Goal: Task Accomplishment & Management: Manage account settings

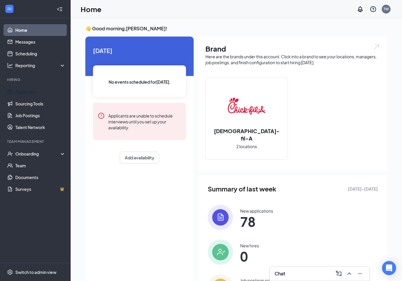
click at [30, 92] on link "Applicants" at bounding box center [40, 92] width 50 height 12
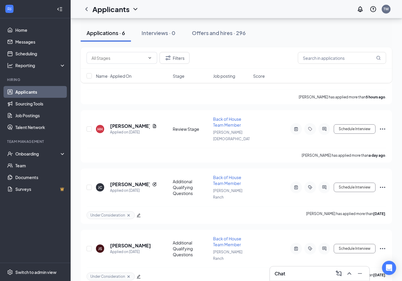
scroll to position [176, 0]
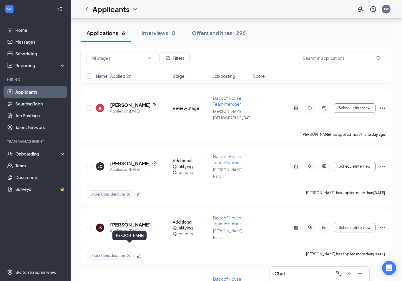
click at [138, 281] on h5 "[PERSON_NAME]" at bounding box center [130, 286] width 41 height 6
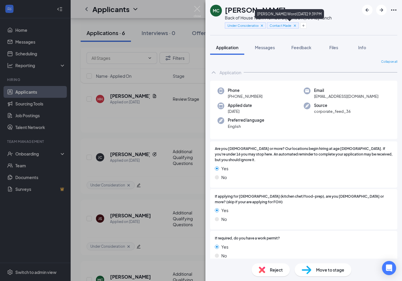
click at [293, 26] on icon "Cross" at bounding box center [295, 26] width 4 height 4
click at [260, 27] on icon "Cross" at bounding box center [262, 26] width 4 height 4
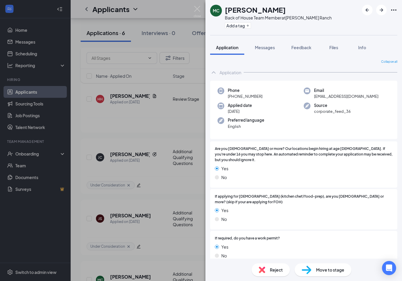
scroll to position [182, 0]
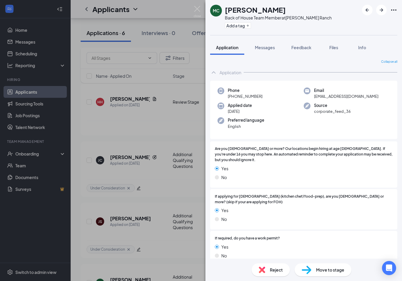
click at [304, 50] on div "Feedback" at bounding box center [302, 47] width 20 height 6
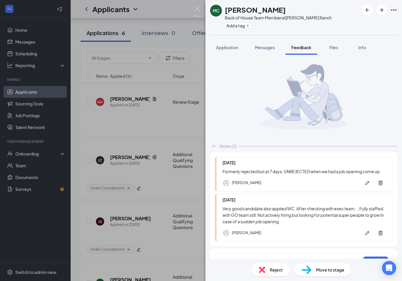
click at [265, 50] on span "Messages" at bounding box center [265, 47] width 20 height 5
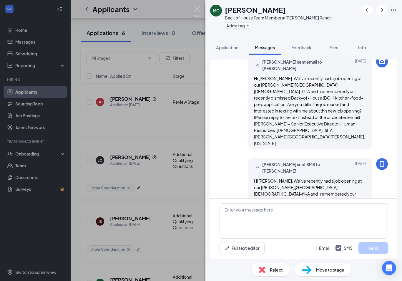
scroll to position [160, 0]
click at [303, 45] on span "Feedback" at bounding box center [302, 47] width 20 height 5
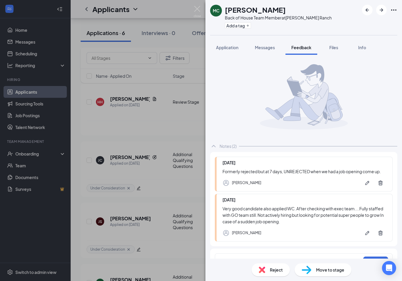
click at [367, 181] on icon "Pen" at bounding box center [367, 183] width 4 height 4
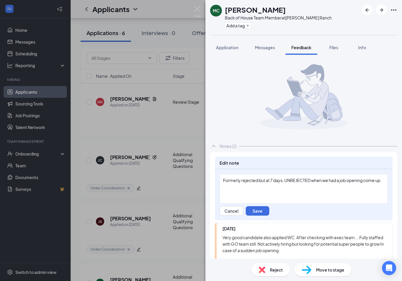
click at [384, 177] on div "Formerly rejected but at 7 days, UNREJECTED when we had a job opening come up." at bounding box center [303, 180] width 161 height 6
click at [249, 190] on div "Formerly rejected but at 7 days, UNREJECTED when we had a job opening come up. …" at bounding box center [303, 183] width 161 height 12
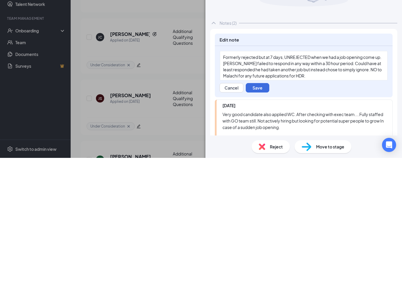
click at [261, 206] on button "Save" at bounding box center [258, 210] width 24 height 9
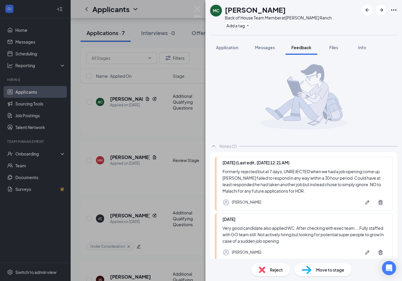
click at [274, 273] on span "Reject" at bounding box center [276, 270] width 13 height 6
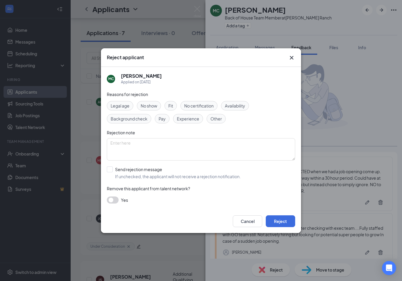
click at [282, 221] on button "Reject" at bounding box center [280, 221] width 29 height 12
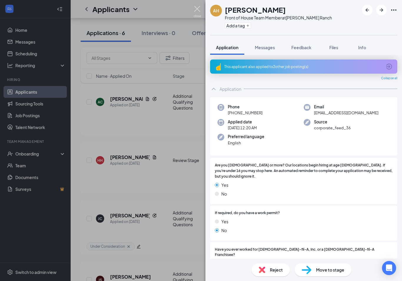
click at [197, 8] on img at bounding box center [197, 11] width 7 height 11
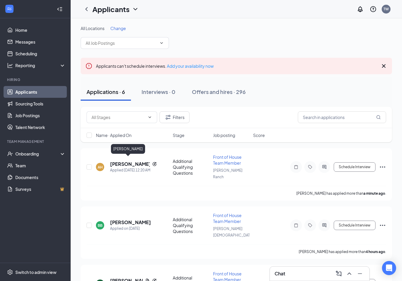
click at [123, 161] on h5 "[PERSON_NAME]" at bounding box center [130, 164] width 40 height 6
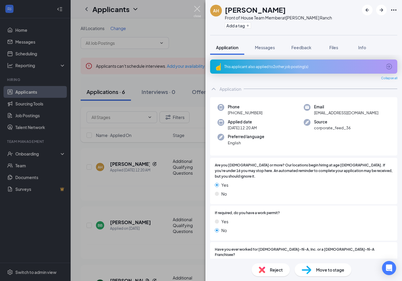
click at [199, 11] on img at bounding box center [197, 11] width 7 height 11
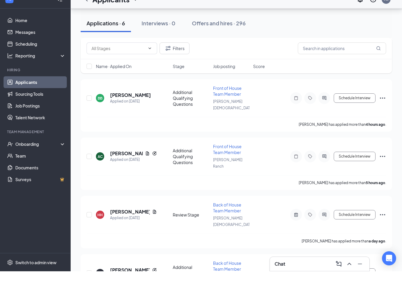
scroll to position [173, 0]
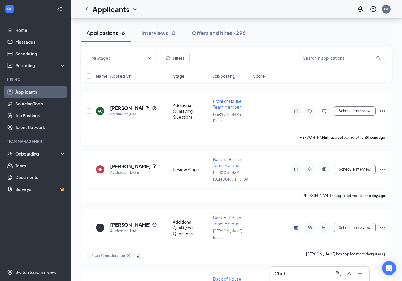
click at [138, 281] on h5 "[PERSON_NAME]" at bounding box center [130, 286] width 41 height 6
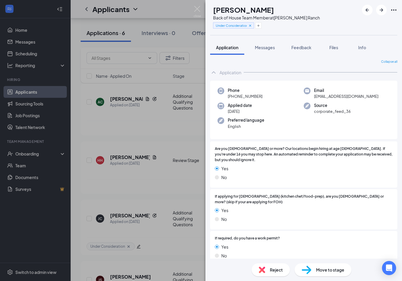
click at [306, 48] on span "Feedback" at bounding box center [302, 47] width 20 height 5
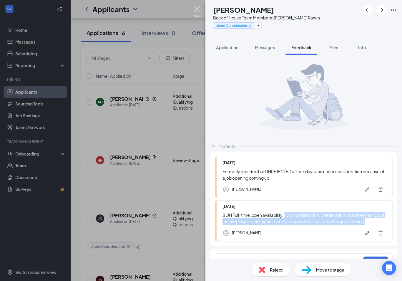
click at [197, 9] on img at bounding box center [197, 11] width 7 height 11
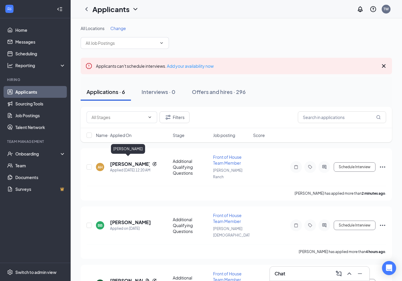
click at [121, 162] on h5 "[PERSON_NAME]" at bounding box center [130, 164] width 40 height 6
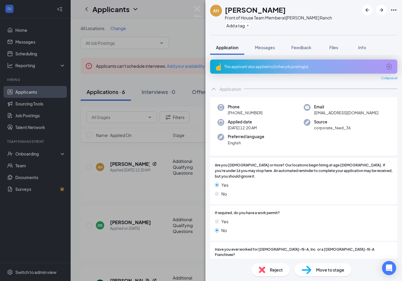
click at [390, 65] on icon "ArrowCircle" at bounding box center [389, 66] width 7 height 7
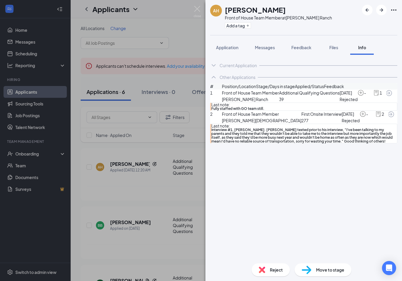
click at [231, 49] on span "Application" at bounding box center [227, 47] width 22 height 5
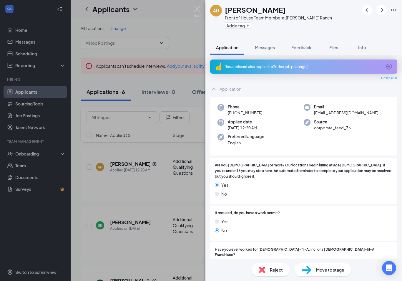
click at [302, 49] on span "Feedback" at bounding box center [302, 47] width 20 height 5
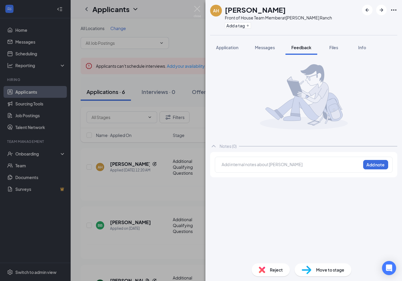
click at [231, 168] on div at bounding box center [291, 164] width 139 height 6
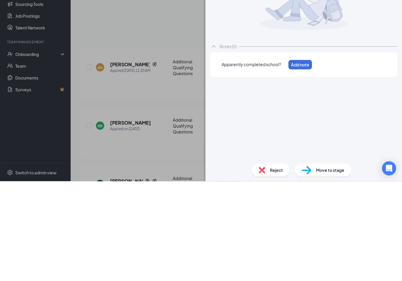
click at [286, 161] on div "Apparently completed school?" at bounding box center [254, 164] width 64 height 6
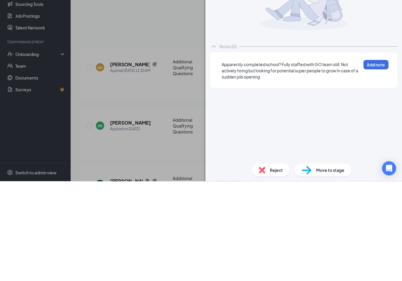
click at [374, 160] on button "Add note" at bounding box center [376, 164] width 25 height 9
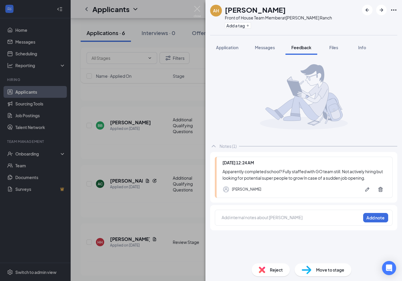
click at [247, 24] on icon "Plus" at bounding box center [248, 26] width 4 height 4
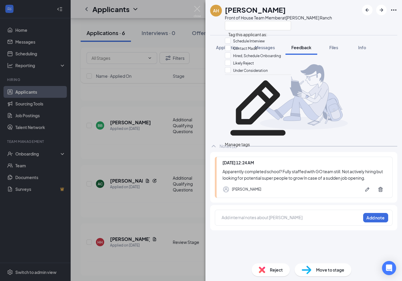
click at [229, 66] on input "Likely Reject" at bounding box center [239, 63] width 29 height 6
checkbox input "true"
click at [316, 27] on div at bounding box center [278, 26] width 107 height 10
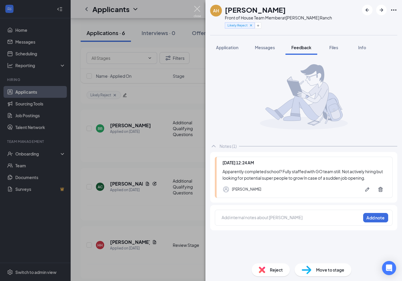
click at [197, 8] on img at bounding box center [197, 11] width 7 height 11
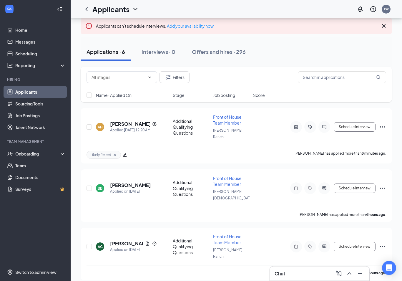
scroll to position [40, 0]
click at [136, 182] on h5 "[PERSON_NAME]" at bounding box center [130, 185] width 41 height 6
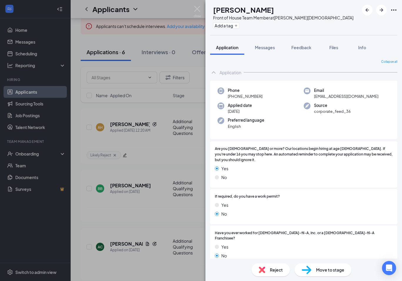
scroll to position [0, 0]
click at [303, 49] on span "Feedback" at bounding box center [302, 47] width 20 height 5
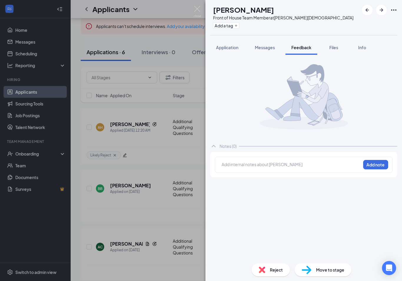
click at [242, 168] on div at bounding box center [291, 164] width 139 height 6
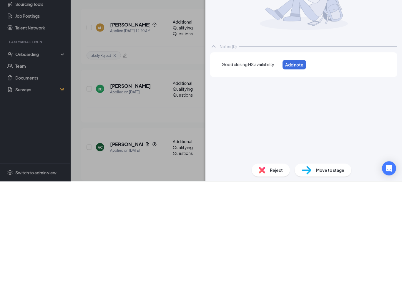
click at [260, 161] on span "Good closing HS availability." at bounding box center [249, 163] width 54 height 5
click at [255, 161] on span "Good closing HS availability." at bounding box center [249, 163] width 54 height 5
click at [290, 161] on div "Good closing HS type availability." at bounding box center [256, 164] width 68 height 6
click at [288, 161] on div "Good closing HS type availability." at bounding box center [256, 164] width 68 height 6
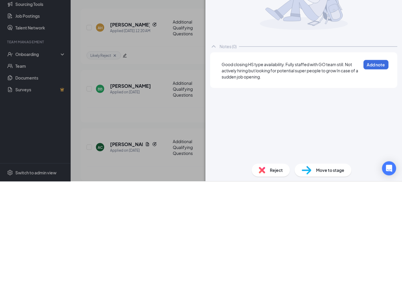
scroll to position [140, 0]
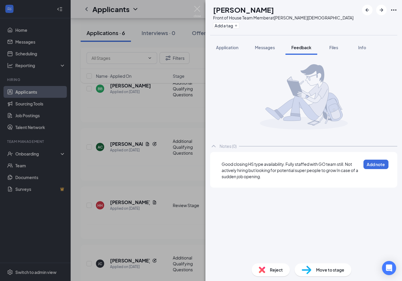
click at [341, 168] on span "Good closing HS type availability. Fully staffed with GO team still. Not active…" at bounding box center [290, 170] width 137 height 18
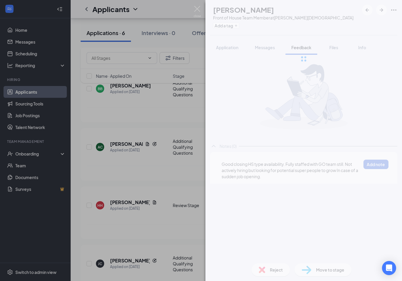
scroll to position [139, 0]
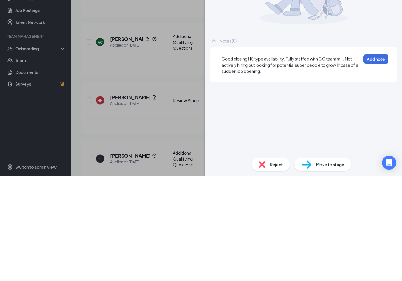
click at [344, 161] on span "Good closing HS type availability. Fully staffed with GO team still. Not active…" at bounding box center [290, 170] width 137 height 18
click at [279, 161] on div "Good closing HS type availability. Fully staffed with ER transfers/hires. Not a…" at bounding box center [291, 170] width 139 height 19
click at [350, 161] on span "Good closing HS type availability. Fully staffed with ER transfers/hires. Not a…" at bounding box center [290, 170] width 137 height 18
click at [353, 161] on span "Good closing HS type availability. Fully staffed with ER transfers/hires. Not a…" at bounding box center [290, 170] width 137 height 18
click at [276, 161] on div "Good closing HS type availability. Fully staffed with ER transfers/hires. Not a…" at bounding box center [291, 170] width 139 height 19
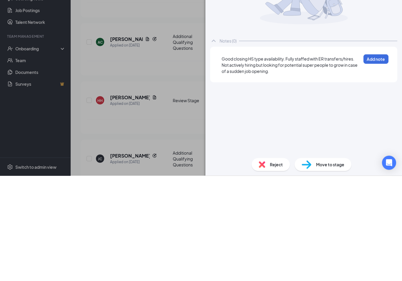
click at [374, 160] on button "Add note" at bounding box center [376, 164] width 25 height 9
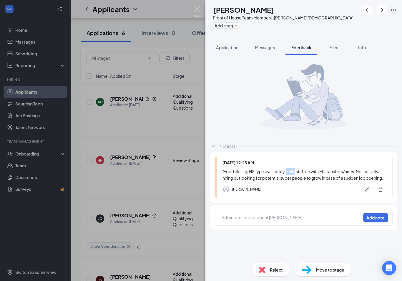
click at [300, 191] on div "[PERSON_NAME]" at bounding box center [305, 189] width 164 height 12
click at [198, 9] on img at bounding box center [197, 11] width 7 height 11
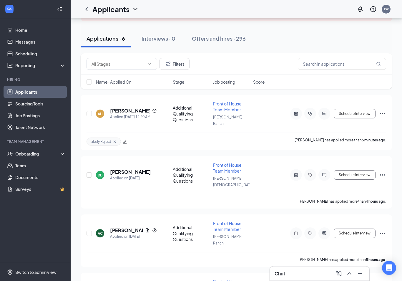
scroll to position [53, 0]
click at [131, 169] on h5 "[PERSON_NAME]" at bounding box center [130, 172] width 41 height 6
click at [135, 162] on div "BB [PERSON_NAME] Front of House Team Member at [PERSON_NAME][GEOGRAPHIC_DATA] A…" at bounding box center [201, 140] width 402 height 281
click at [132, 169] on h5 "[PERSON_NAME]" at bounding box center [130, 172] width 41 height 6
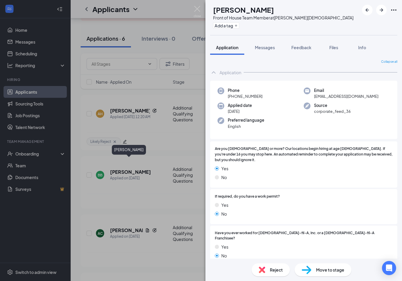
click at [238, 26] on icon "Plus" at bounding box center [236, 26] width 4 height 4
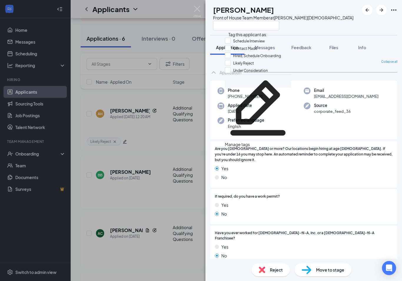
click at [232, 66] on input "Likely Reject" at bounding box center [239, 63] width 29 height 6
checkbox input "true"
click at [328, 27] on div "BB [PERSON_NAME] Front of House Team Member at [PERSON_NAME][GEOGRAPHIC_DATA]" at bounding box center [304, 17] width 197 height 35
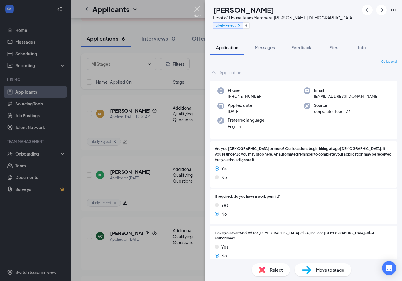
click at [199, 10] on img at bounding box center [197, 11] width 7 height 11
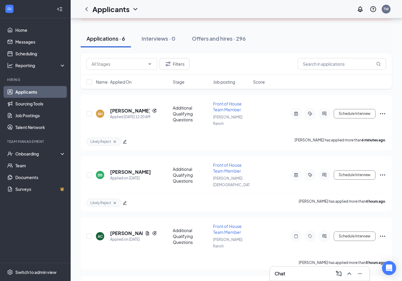
click at [126, 108] on h5 "[PERSON_NAME]" at bounding box center [130, 110] width 40 height 6
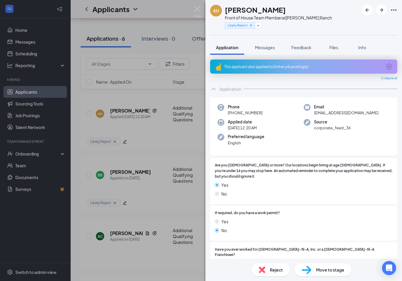
click at [301, 50] on span "Feedback" at bounding box center [302, 47] width 20 height 5
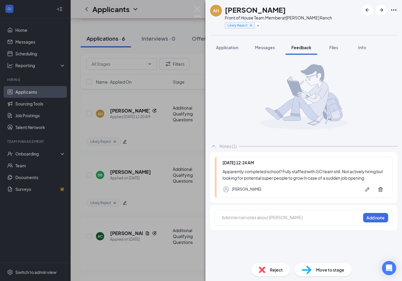
click at [310, 181] on div "Apparently completed school? Fully staffed with GO team still. Not actively hir…" at bounding box center [305, 174] width 164 height 13
click at [368, 192] on icon "Pen" at bounding box center [368, 189] width 6 height 6
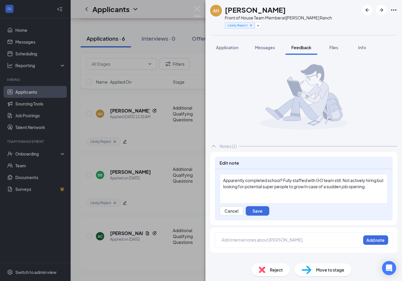
click at [378, 190] on div "Apparently completed school? Fully staffed with GO team still. Not actively hir…" at bounding box center [303, 183] width 161 height 12
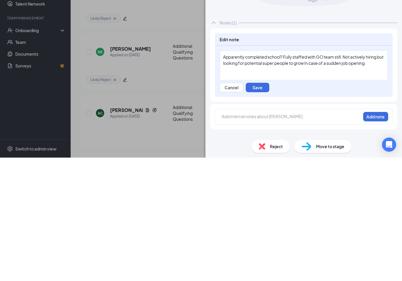
click at [318, 178] on span "Apparently completed school? Fully staffed with GO team still. Not actively hir…" at bounding box center [303, 183] width 161 height 11
click at [380, 177] on div "Apparently completed school? Fully staffed with GO team still. Not actively hir…" at bounding box center [303, 183] width 161 height 12
copy span "Fully staffed with GO team still. Not actively hiring but looking for potential…"
click at [305, 174] on div "Apparently completed school? Fully staffed with GO team still. Not actively hir…" at bounding box center [304, 188] width 168 height 29
click at [259, 206] on button "Save" at bounding box center [258, 210] width 24 height 9
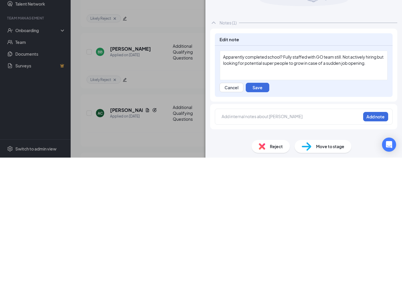
scroll to position [177, 0]
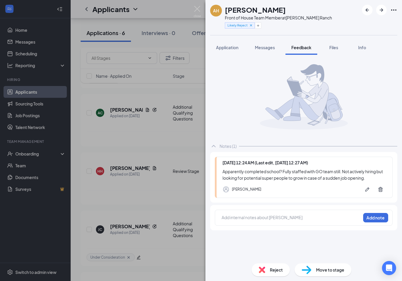
click at [200, 7] on img at bounding box center [197, 11] width 7 height 11
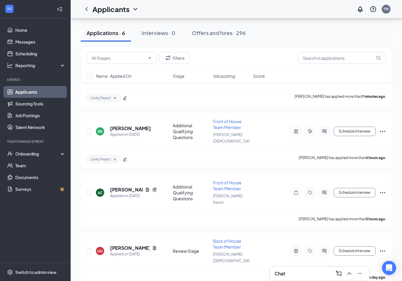
scroll to position [97, 0]
click at [125, 186] on h5 "[PERSON_NAME]" at bounding box center [126, 189] width 33 height 6
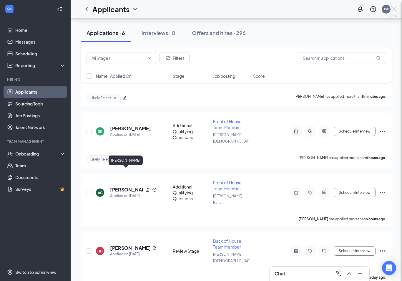
scroll to position [106, 0]
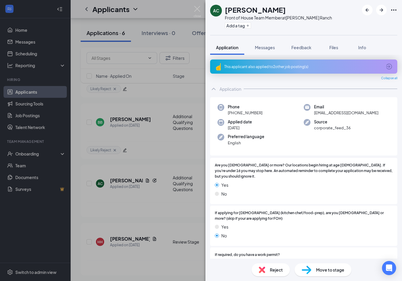
click at [391, 66] on icon "ArrowCircle" at bounding box center [389, 66] width 7 height 7
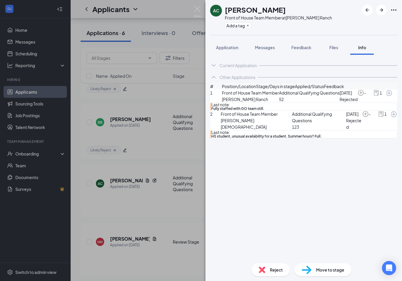
click at [225, 49] on span "Application" at bounding box center [227, 47] width 22 height 5
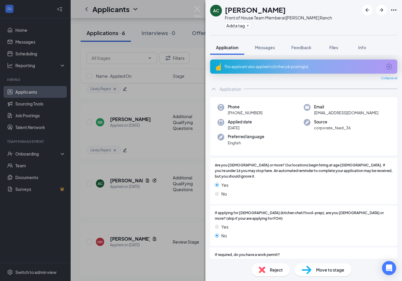
scroll to position [0, 0]
click at [302, 47] on span "Feedback" at bounding box center [302, 47] width 20 height 5
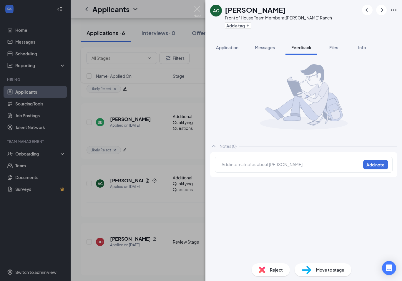
click at [244, 167] on div at bounding box center [291, 164] width 139 height 6
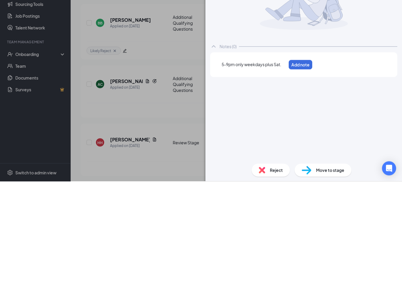
click at [286, 161] on div "5-9pm only weekdays plus Sat." at bounding box center [254, 164] width 64 height 6
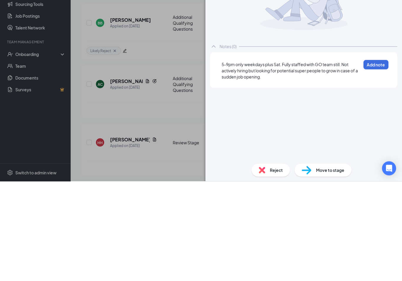
click at [373, 160] on button "Add note" at bounding box center [376, 164] width 25 height 9
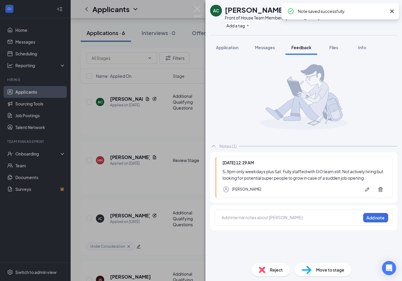
click at [247, 27] on icon "Plus" at bounding box center [248, 26] width 4 height 4
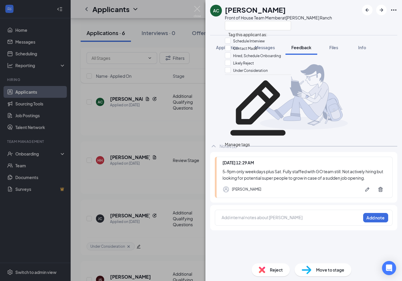
click at [231, 66] on input "Likely Reject" at bounding box center [239, 63] width 29 height 6
checkbox input "true"
click at [323, 26] on div "AC [PERSON_NAME] Front of House Team Member at [PERSON_NAME][GEOGRAPHIC_DATA]" at bounding box center [304, 17] width 197 height 35
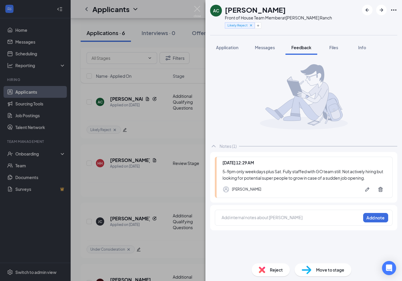
click at [197, 8] on img at bounding box center [197, 11] width 7 height 11
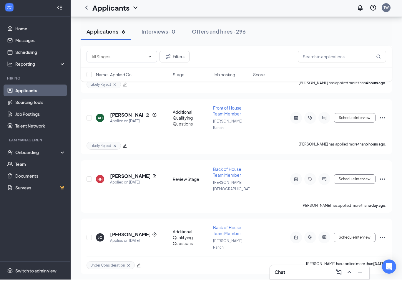
scroll to position [181, 0]
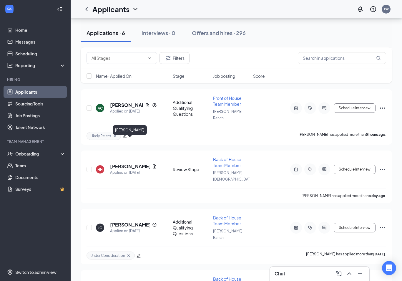
click at [138, 163] on h5 "[PERSON_NAME]" at bounding box center [130, 166] width 40 height 6
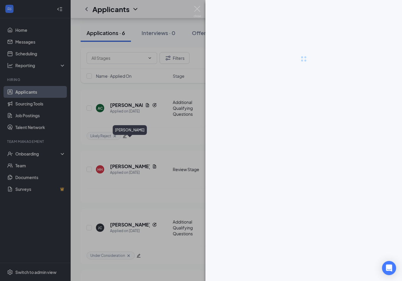
scroll to position [191, 0]
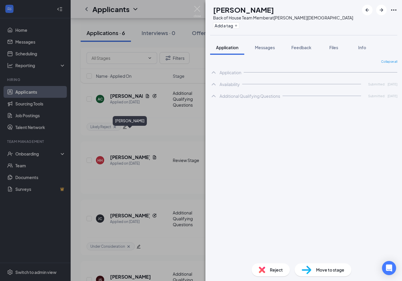
click at [239, 24] on button "Add a tag" at bounding box center [226, 25] width 26 height 6
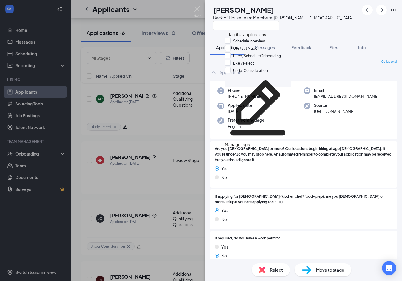
click at [229, 74] on input "Under Consideration" at bounding box center [246, 70] width 43 height 6
checkbox input "true"
click at [324, 25] on div "HH [PERSON_NAME] Back of House Team Member at [PERSON_NAME][GEOGRAPHIC_DATA]" at bounding box center [304, 17] width 197 height 35
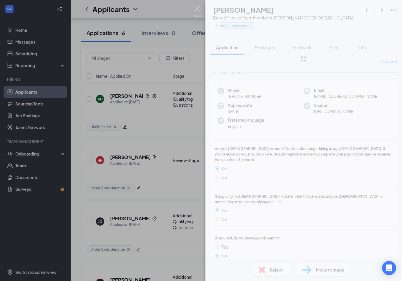
click at [199, 10] on img at bounding box center [197, 11] width 7 height 11
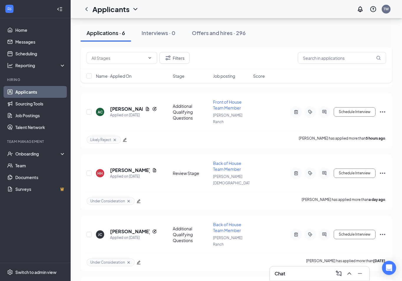
scroll to position [178, 0]
